Goal: Navigation & Orientation: Find specific page/section

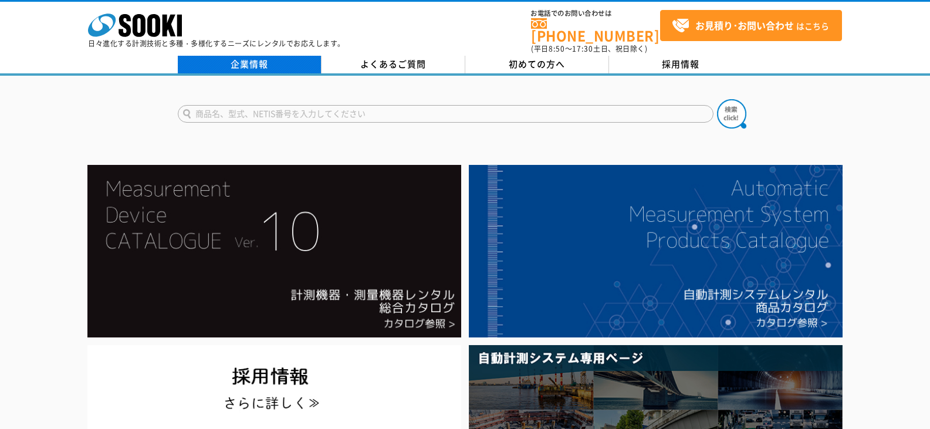
click at [235, 56] on link "企業情報" at bounding box center [250, 65] width 144 height 18
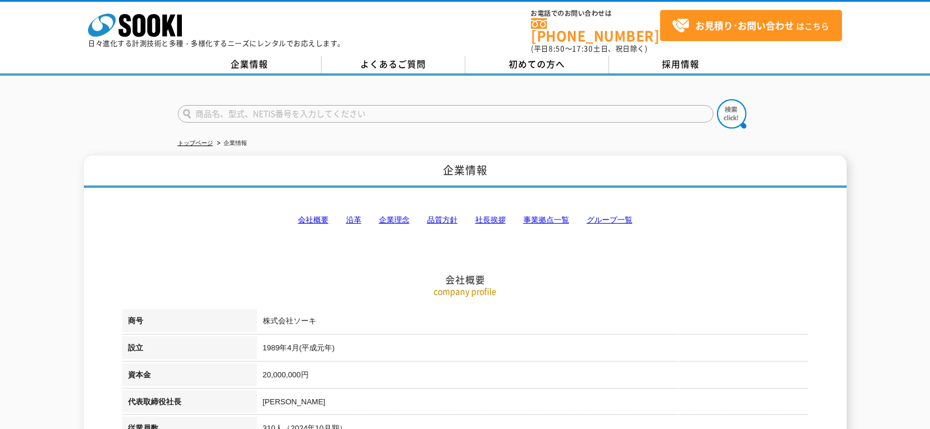
click at [557, 215] on link "事業拠点一覧" at bounding box center [546, 219] width 46 height 9
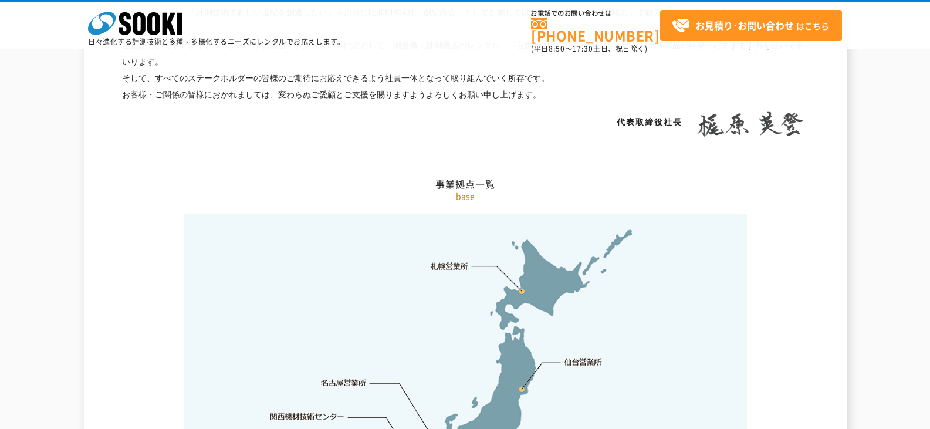
scroll to position [2356, 0]
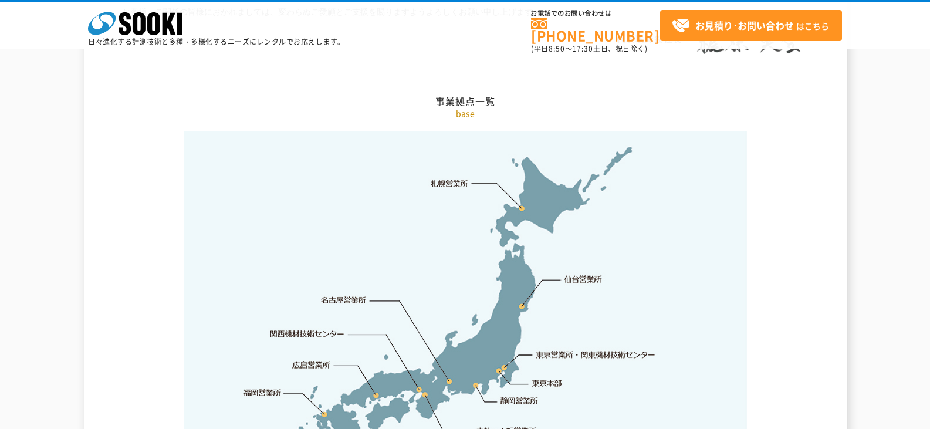
click at [550, 201] on img at bounding box center [465, 316] width 563 height 370
click at [433, 166] on img at bounding box center [465, 316] width 563 height 370
click at [437, 177] on link "札幌営業所" at bounding box center [450, 183] width 38 height 12
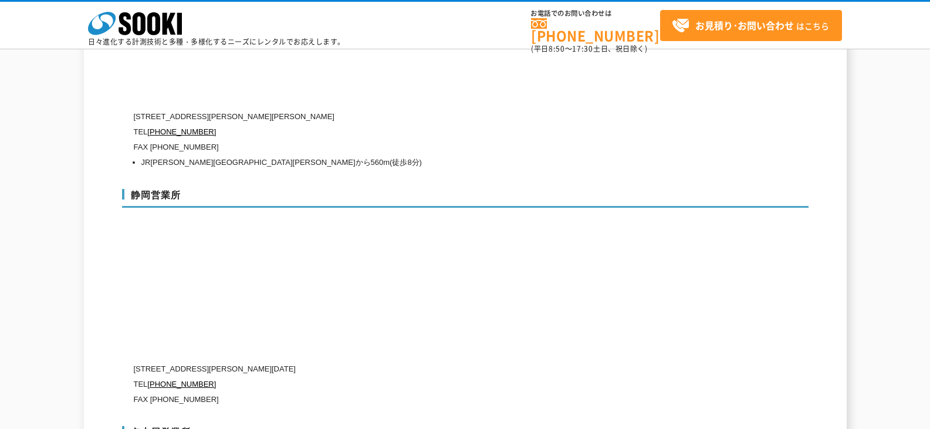
scroll to position [3838, 0]
